Goal: Information Seeking & Learning: Get advice/opinions

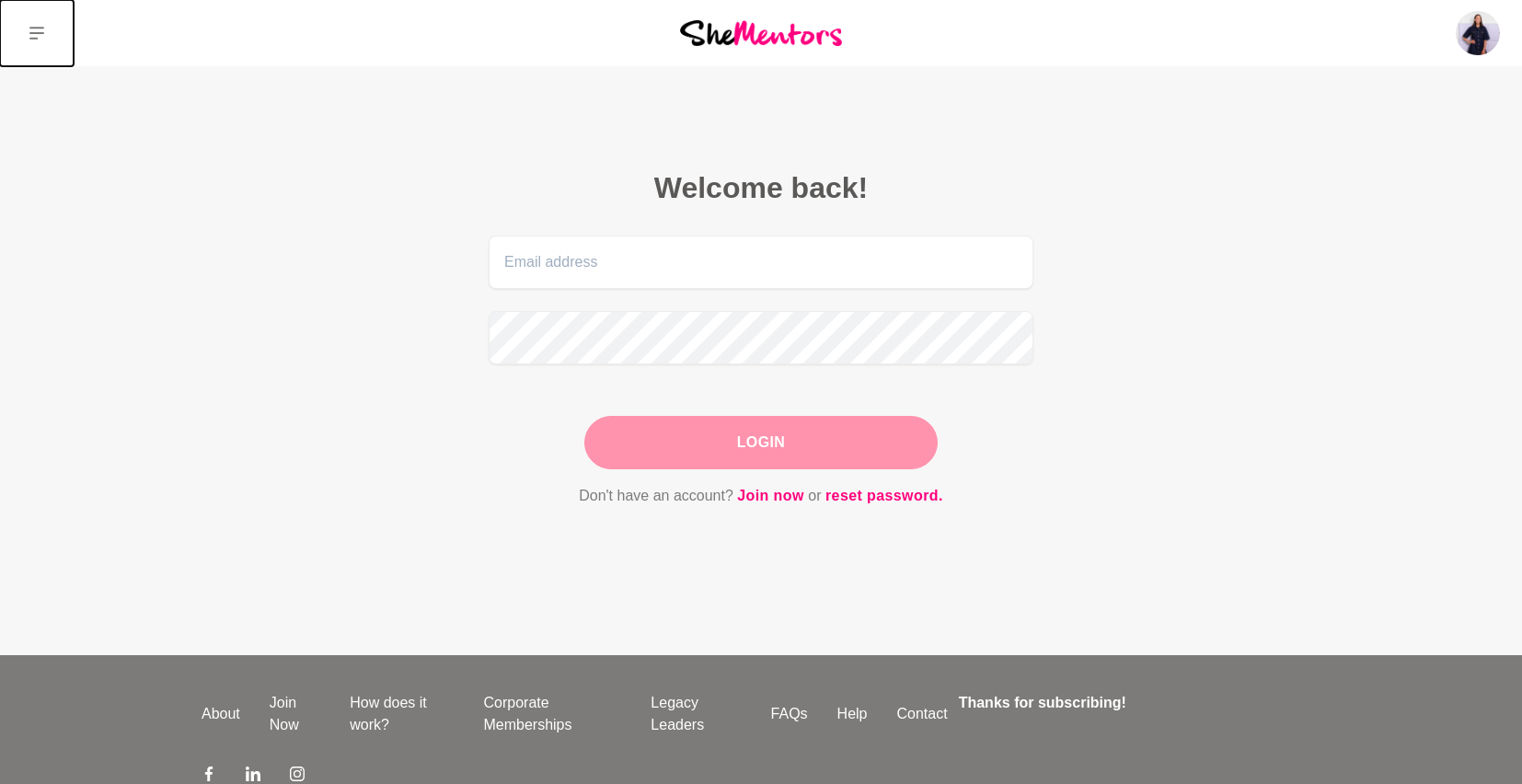
click at [39, 39] on icon at bounding box center [37, 33] width 15 height 15
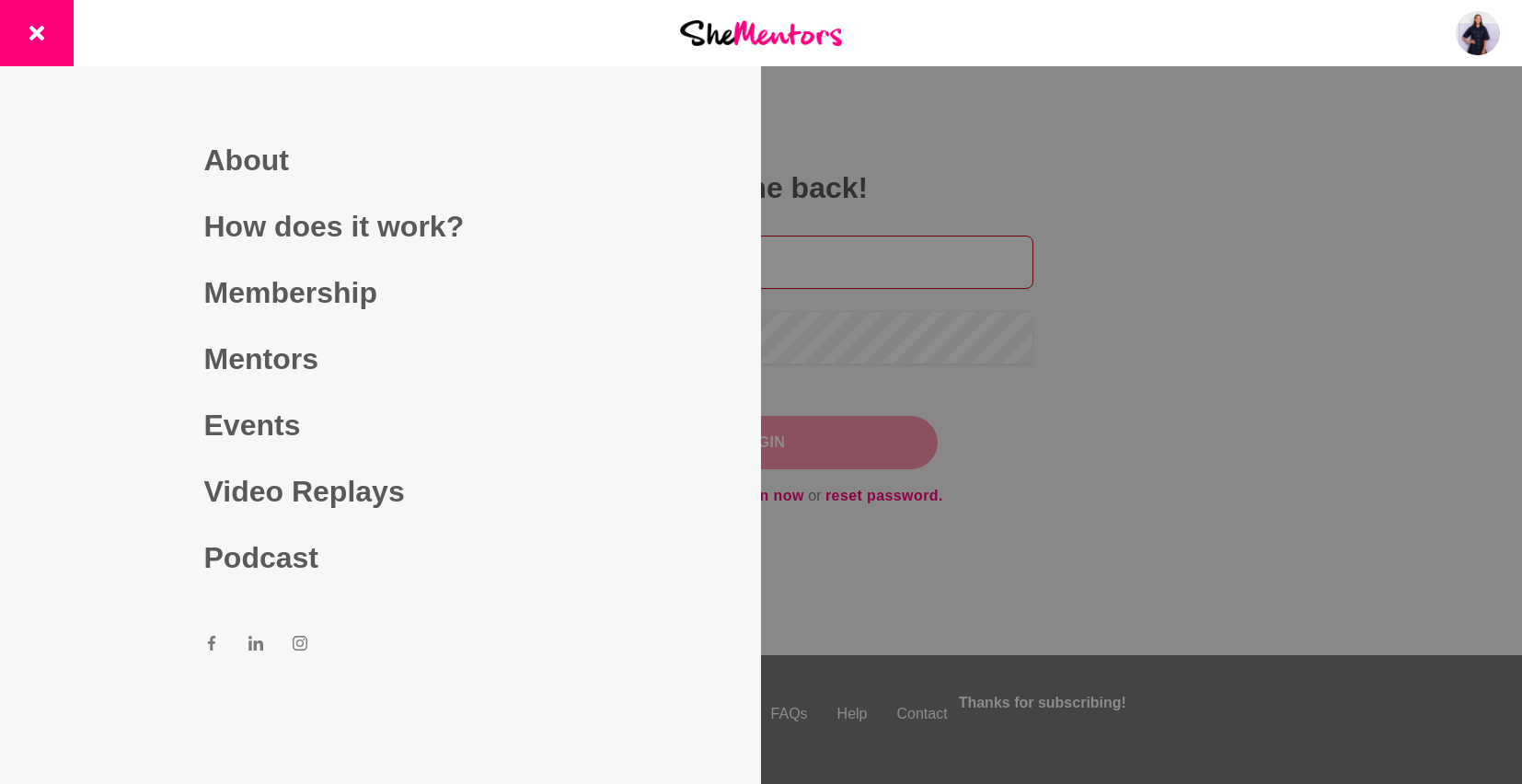
type input "[PERSON_NAME][EMAIL_ADDRESS][PERSON_NAME][DOMAIN_NAME]"
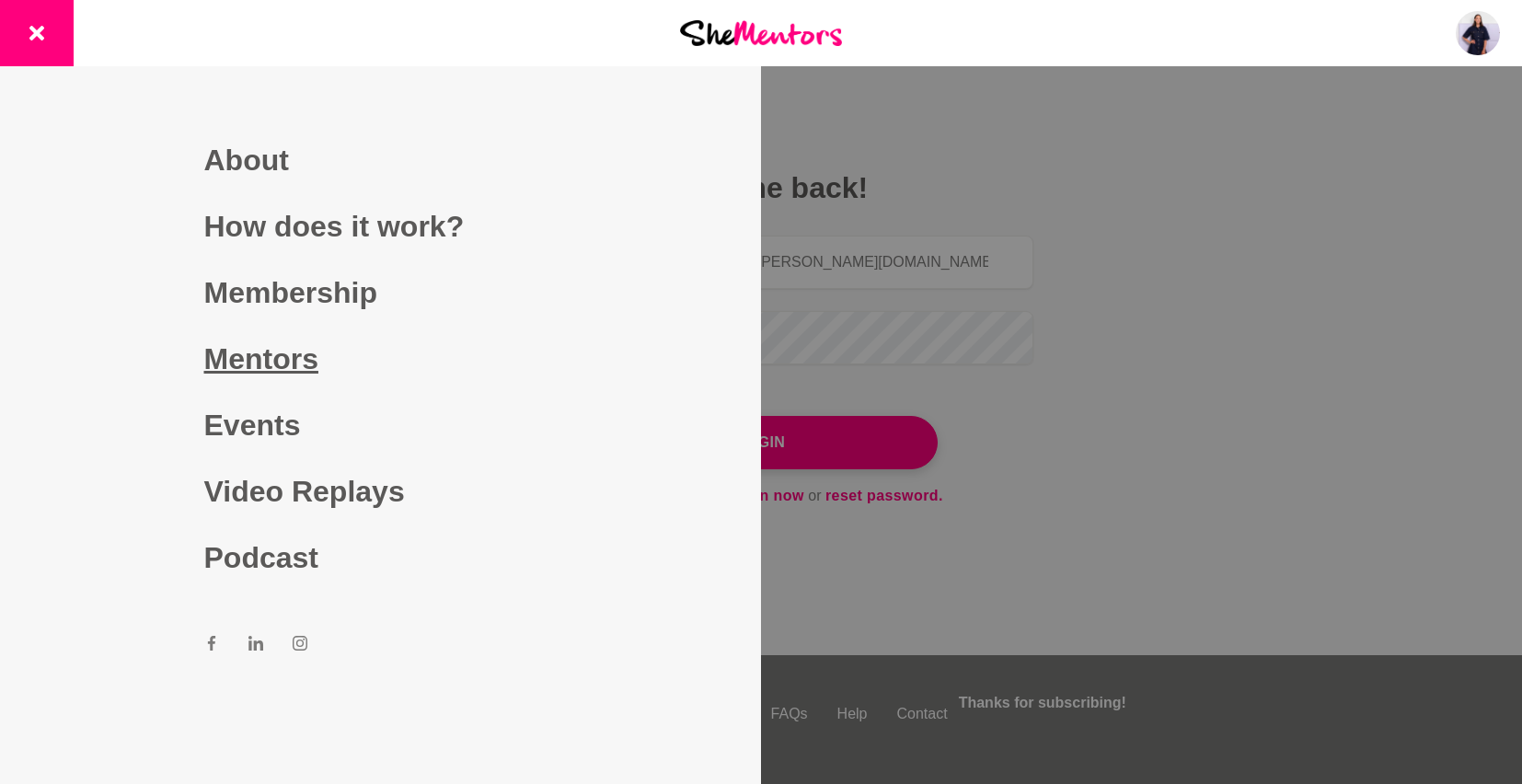
click at [264, 347] on link "Mentors" at bounding box center [381, 359] width 353 height 66
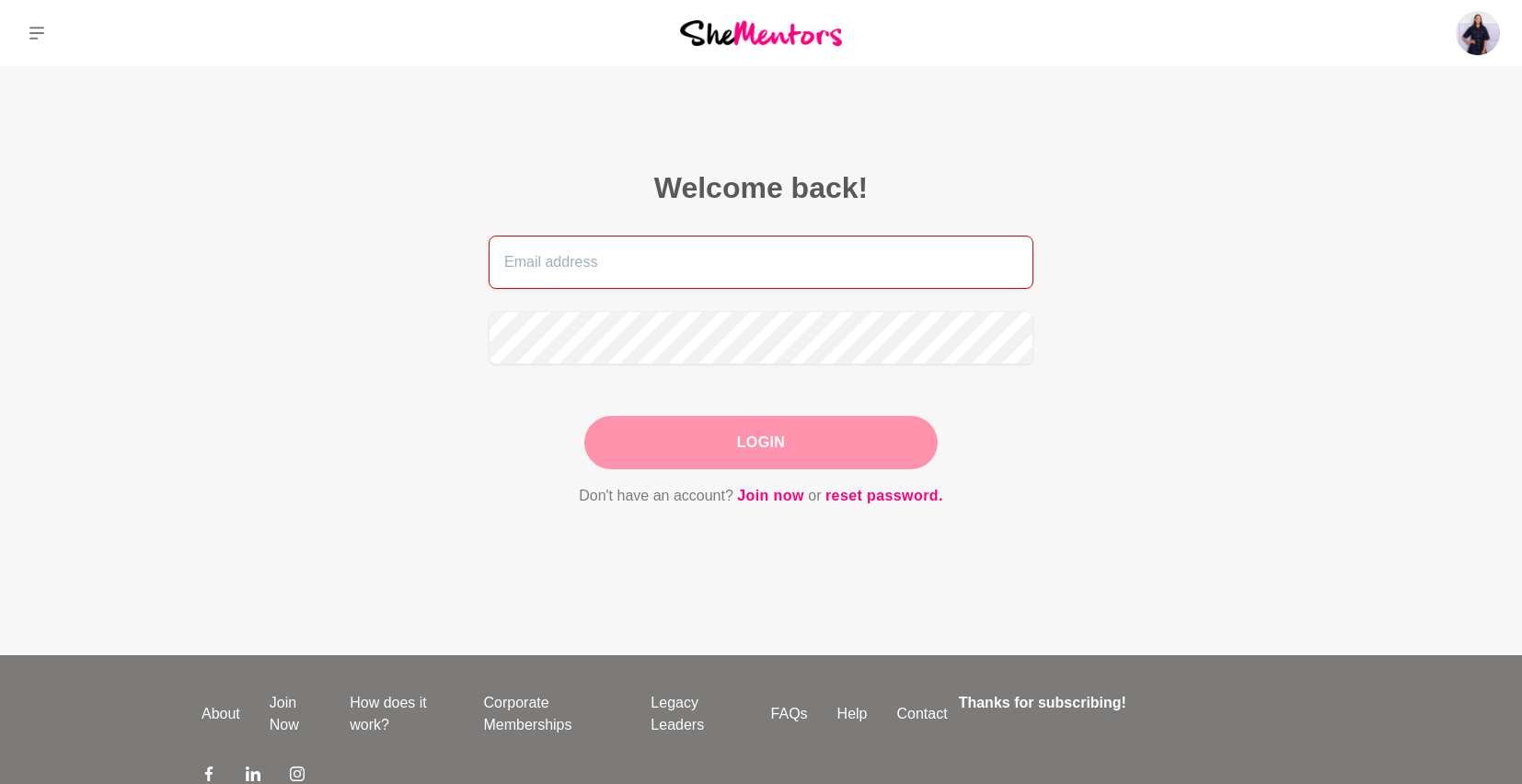
type input "[PERSON_NAME][EMAIL_ADDRESS][PERSON_NAME][DOMAIN_NAME]"
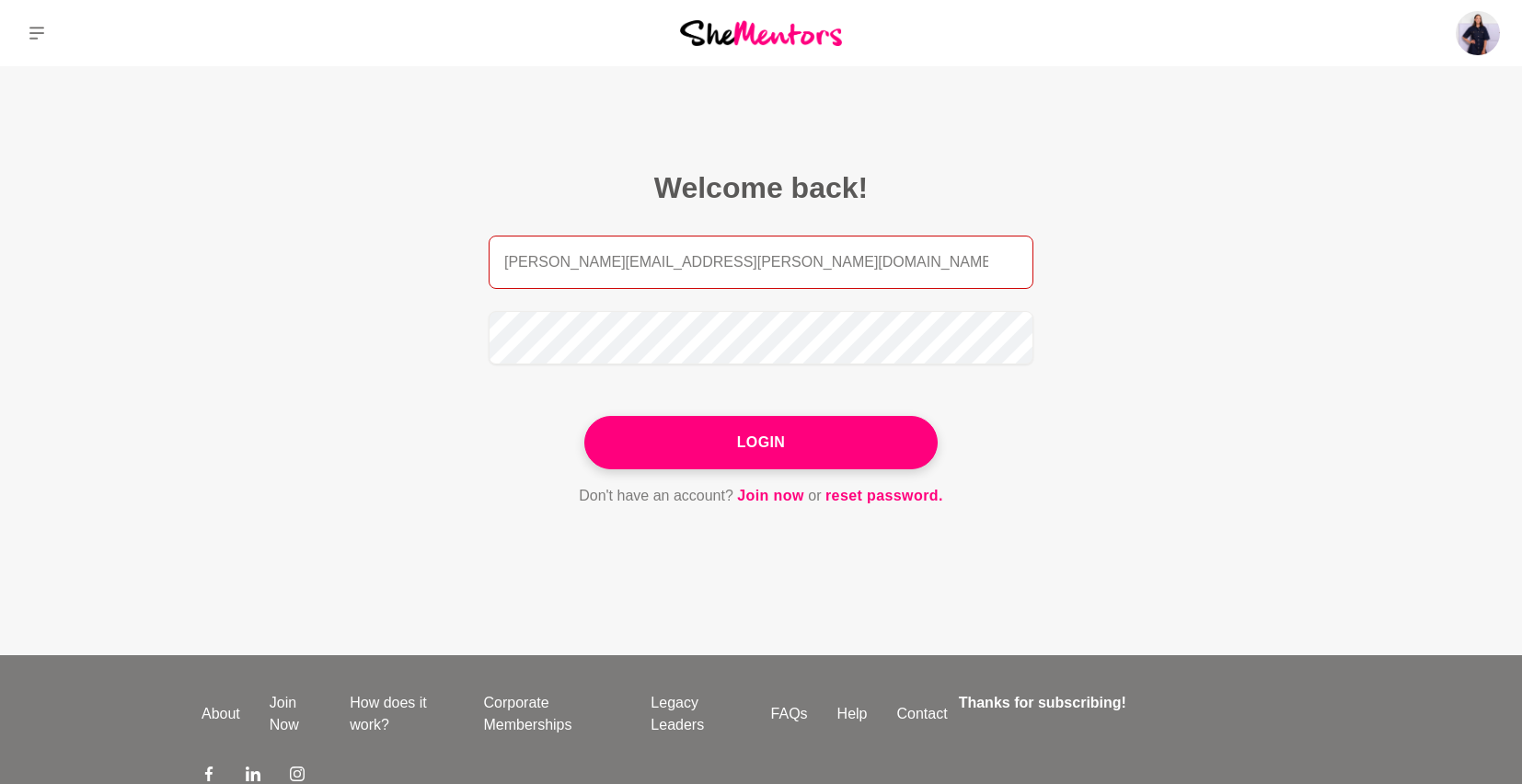
click at [677, 262] on input "[PERSON_NAME][EMAIL_ADDRESS][PERSON_NAME][DOMAIN_NAME]" at bounding box center [761, 263] width 544 height 54
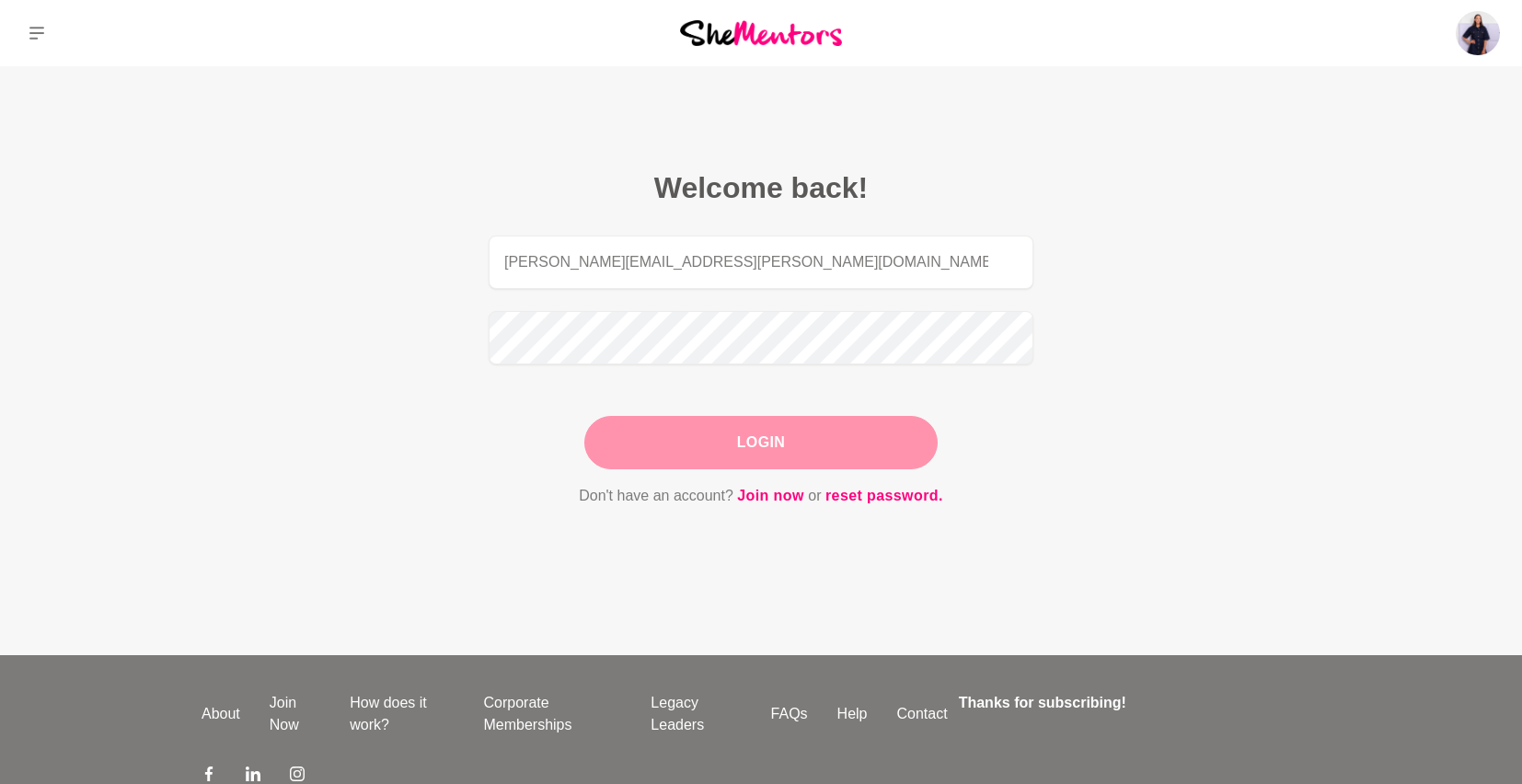
click at [842, 444] on button "Login" at bounding box center [761, 442] width 353 height 54
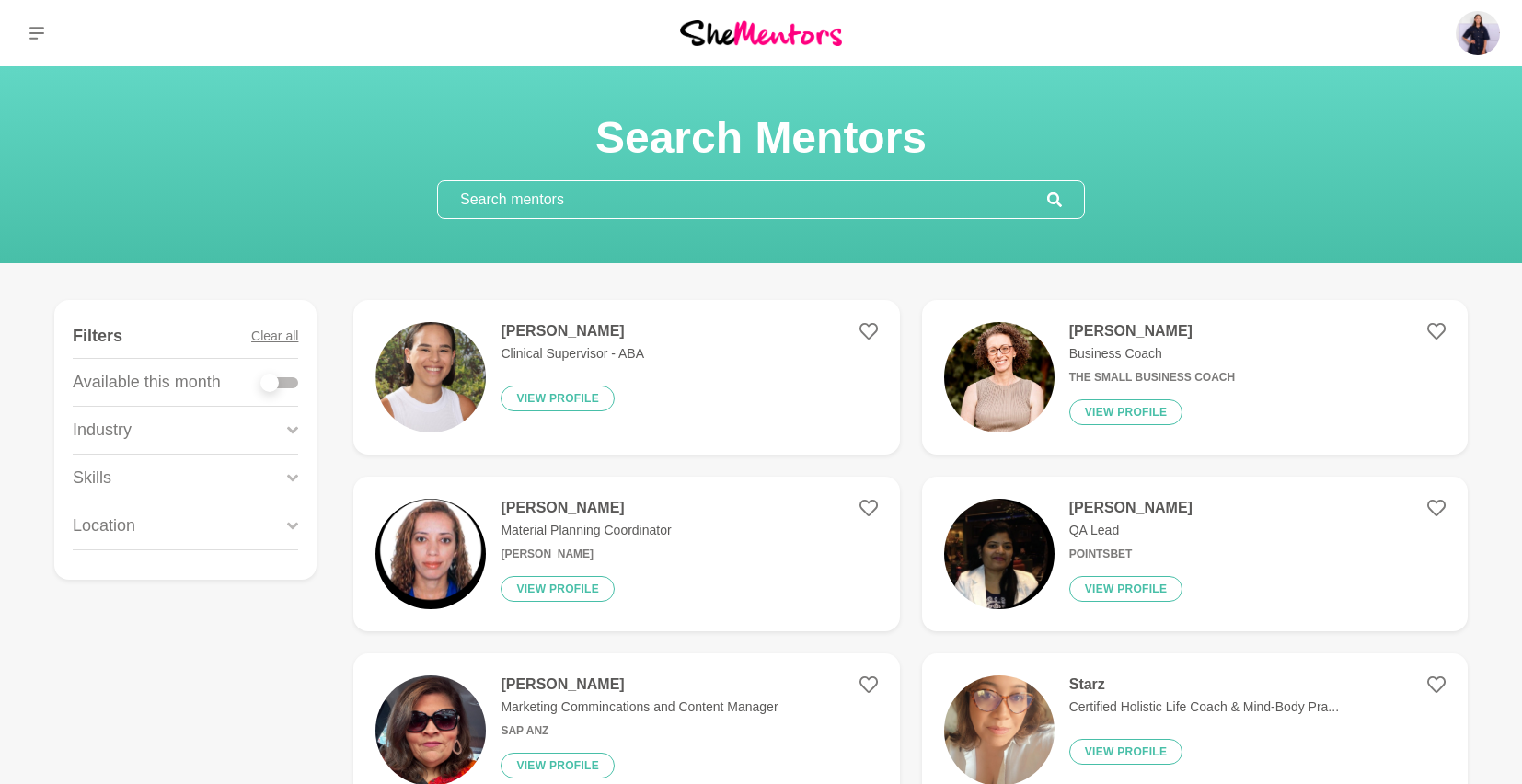
click at [1267, 339] on figure "[PERSON_NAME] Business Coach The Small Business Coach View profile" at bounding box center [1195, 378] width 545 height 155
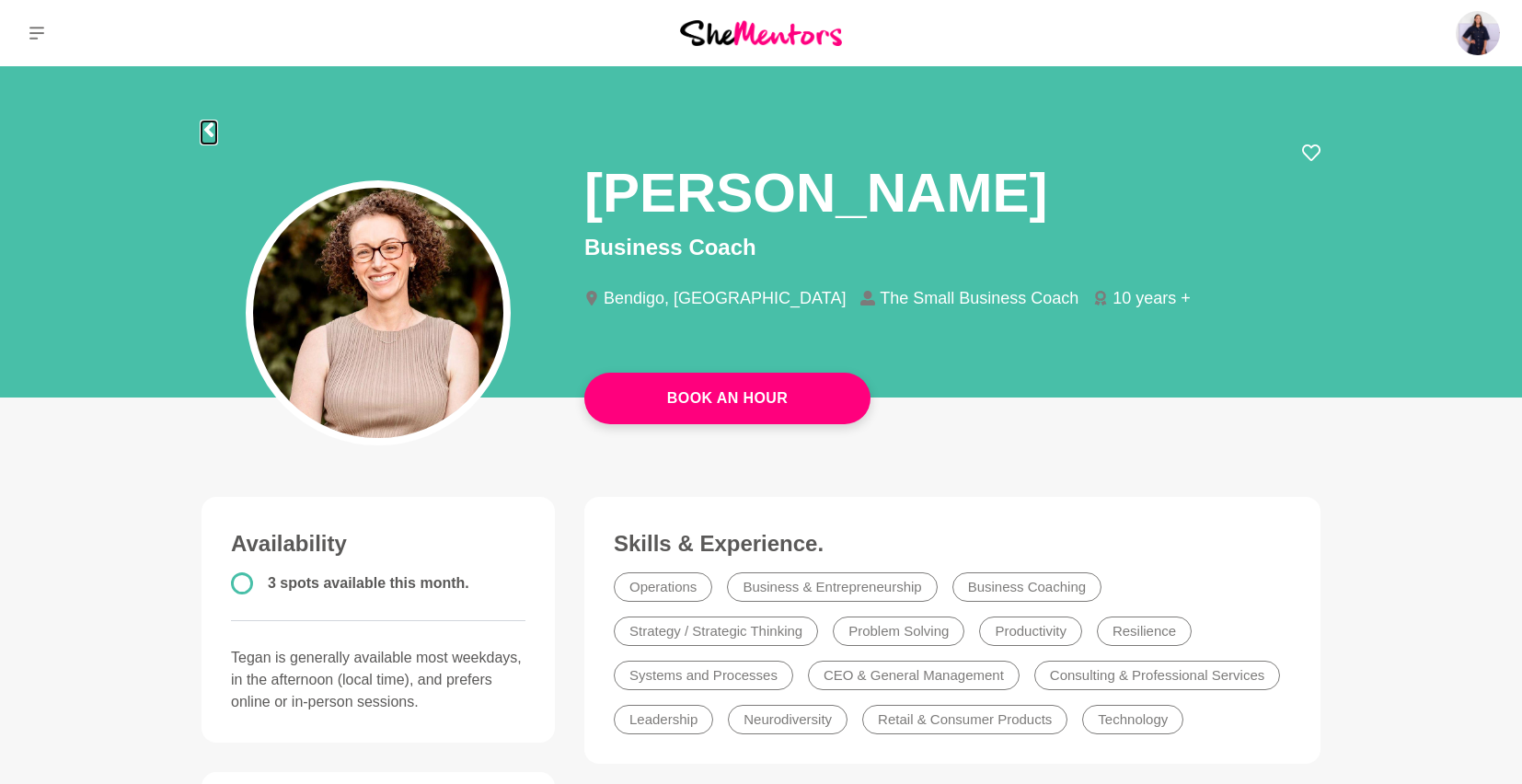
click at [211, 131] on icon at bounding box center [208, 129] width 15 height 15
